Goal: Task Accomplishment & Management: Use online tool/utility

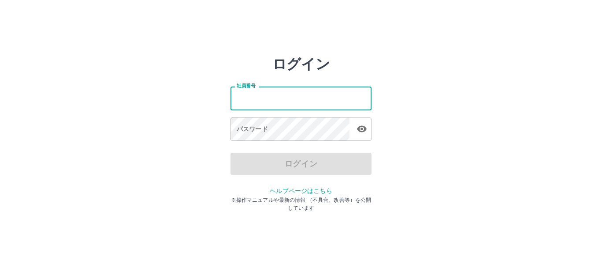
type input "*******"
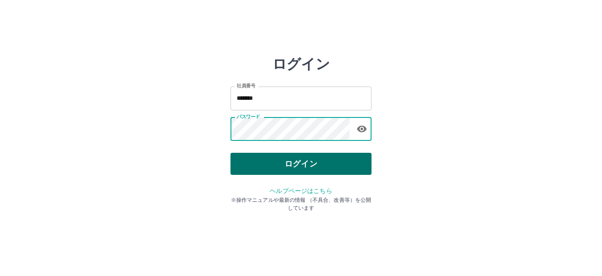
click at [325, 162] on button "ログイン" at bounding box center [301, 164] width 141 height 22
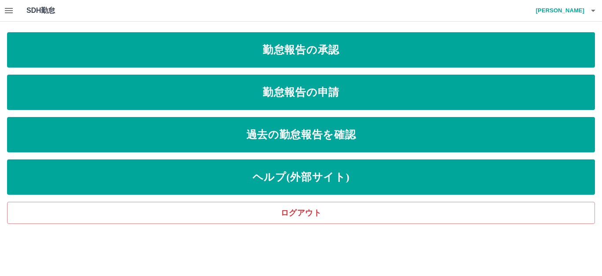
click at [7, 9] on icon "button" at bounding box center [9, 10] width 11 height 11
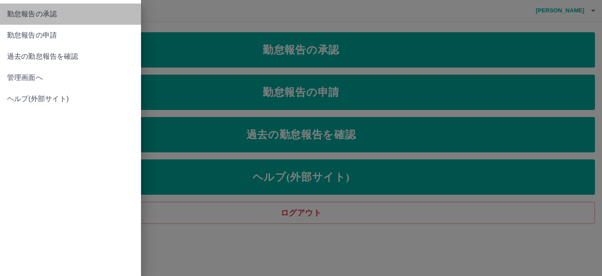
click at [32, 11] on span "勤怠報告の承認" at bounding box center [70, 14] width 127 height 11
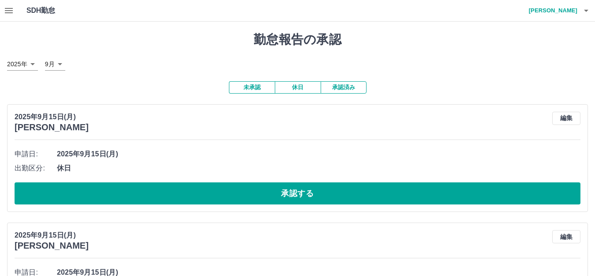
click at [351, 87] on button "承認済み" at bounding box center [344, 87] width 46 height 12
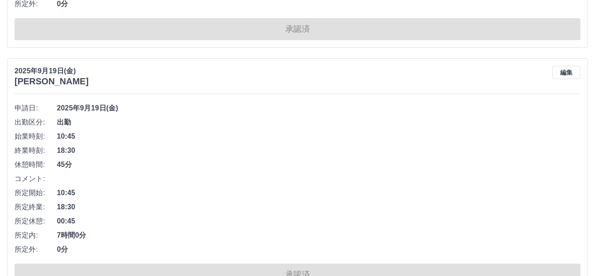
scroll to position [3219, 0]
